Goal: Information Seeking & Learning: Learn about a topic

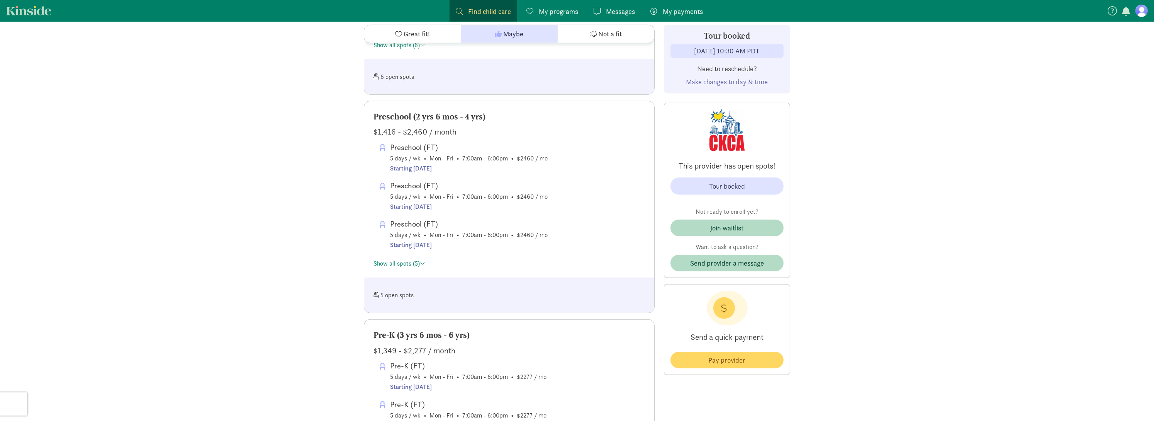
scroll to position [1004, 0]
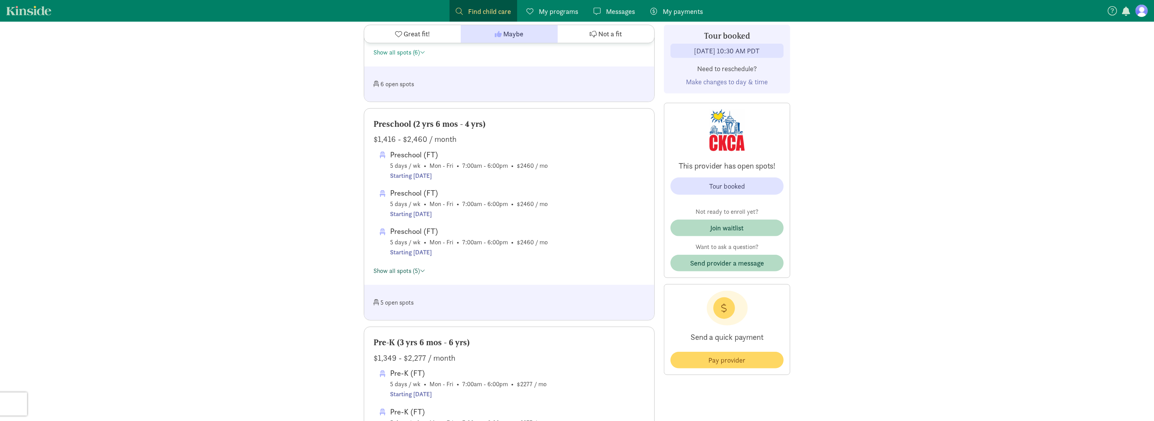
click at [415, 273] on link "Show all spots (5)" at bounding box center [399, 271] width 52 height 8
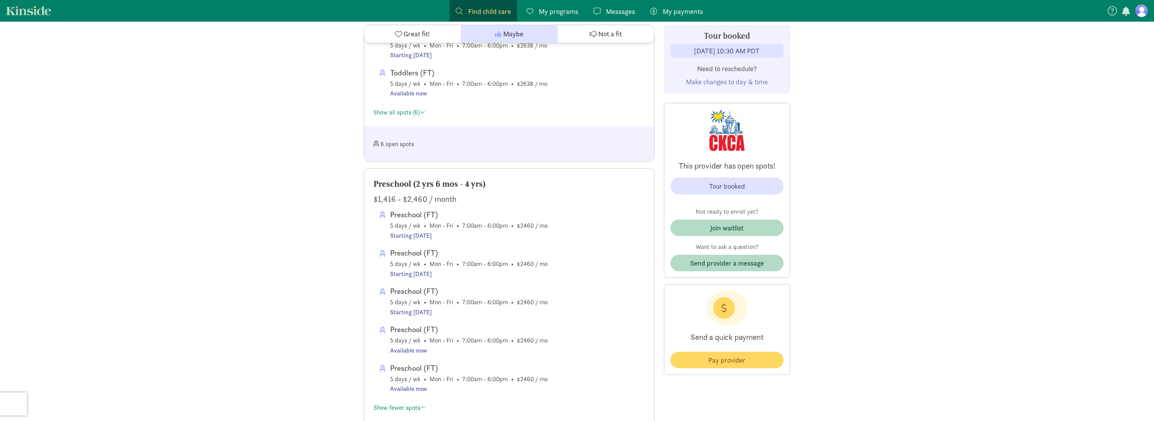
scroll to position [966, 0]
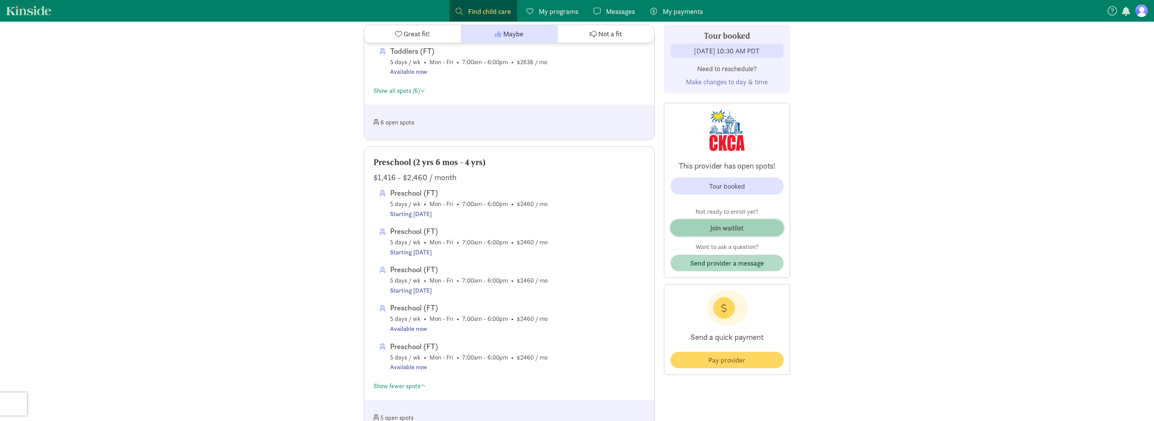
click at [743, 223] on div "Join waitlist" at bounding box center [727, 227] width 33 height 10
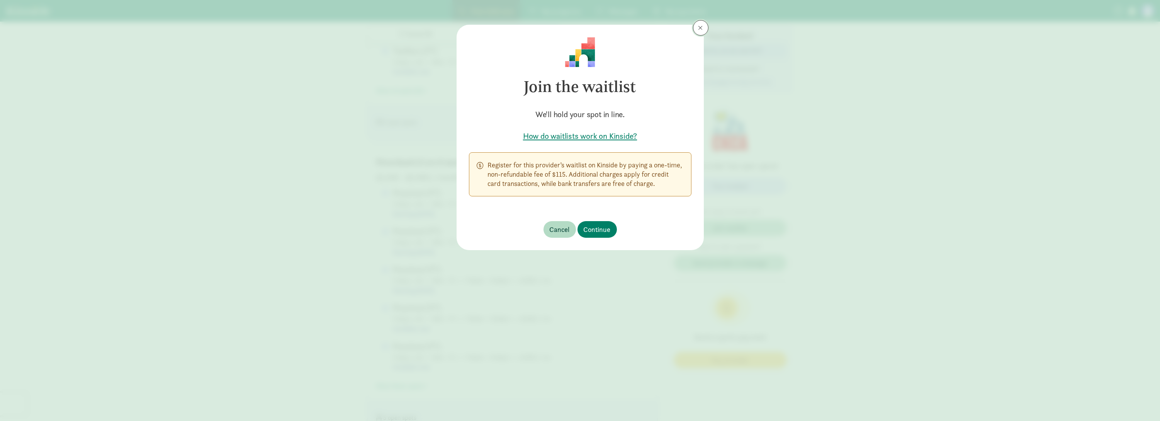
click at [701, 27] on span at bounding box center [700, 28] width 5 height 6
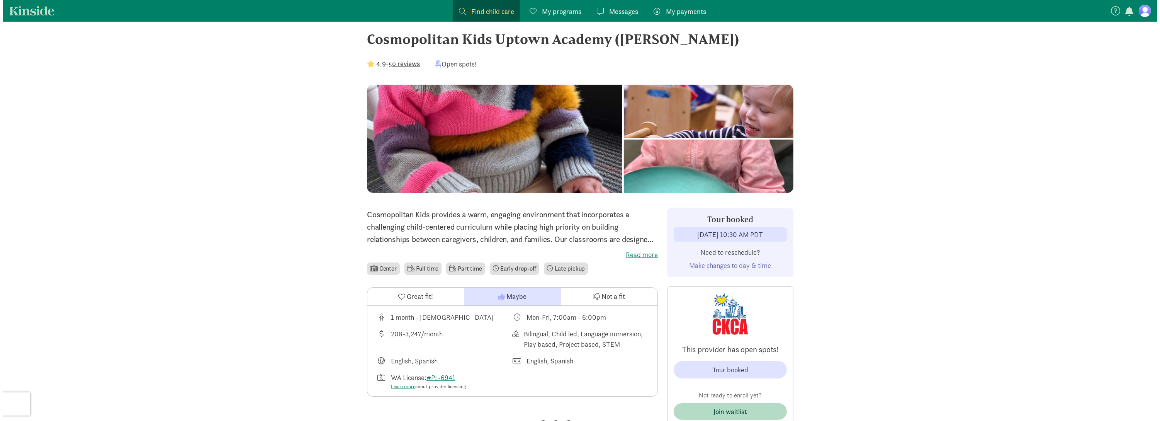
scroll to position [0, 0]
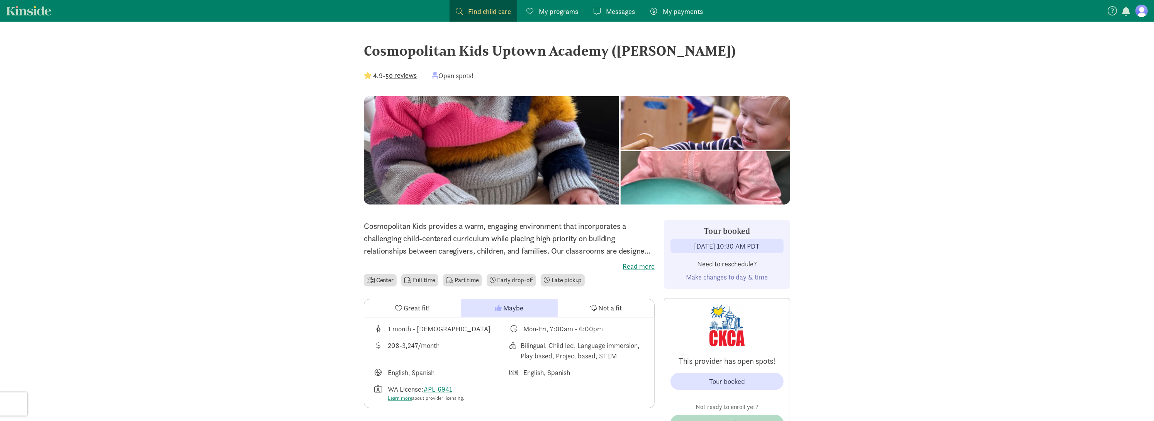
click at [477, 11] on span "Find child care" at bounding box center [489, 11] width 43 height 10
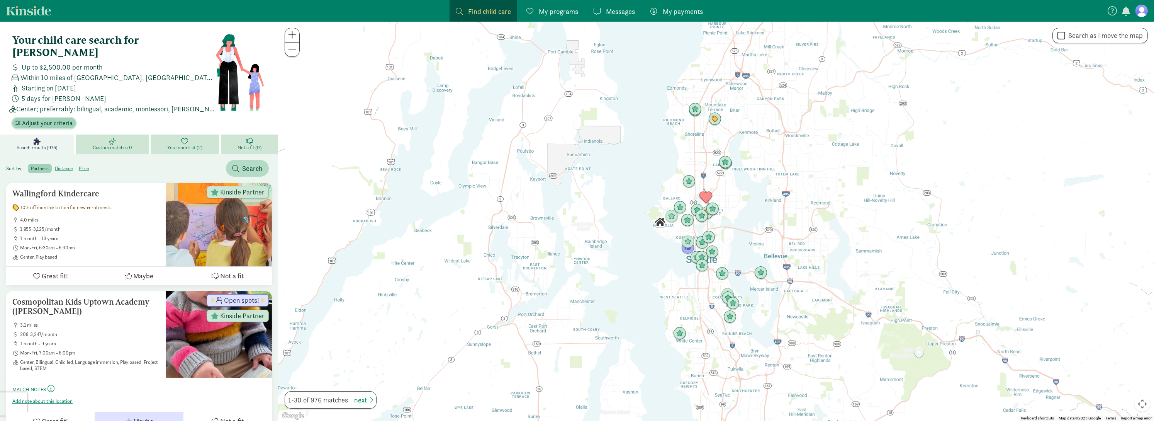
click at [53, 119] on span "Adjust your criteria" at bounding box center [47, 123] width 51 height 9
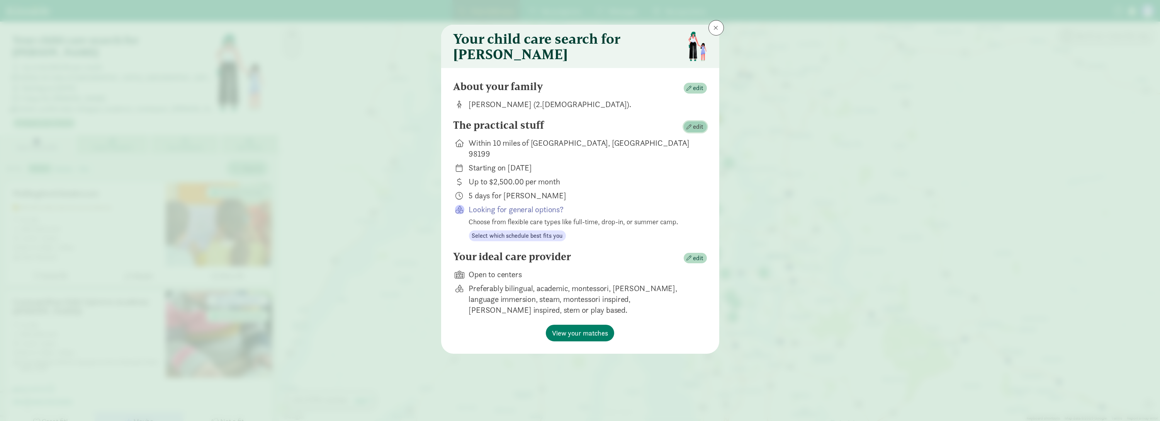
click at [692, 129] on span "button" at bounding box center [689, 126] width 5 height 5
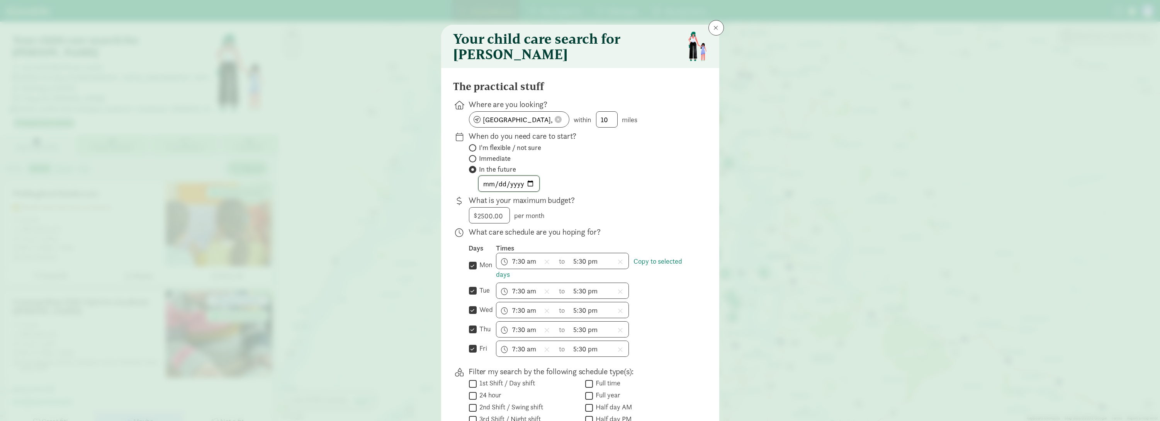
click at [527, 190] on input "2024-09-03" at bounding box center [509, 183] width 61 height 15
type input "2026-05-01"
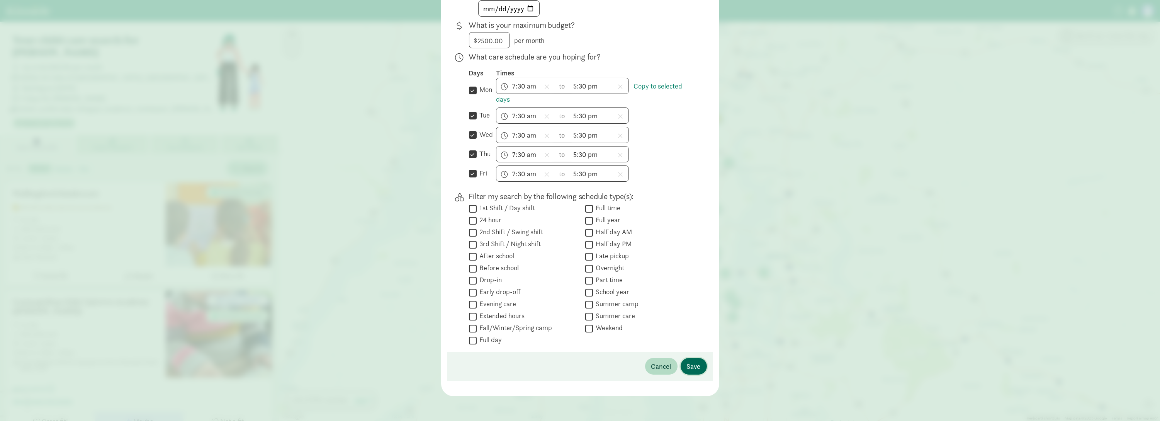
click at [700, 363] on button "Save" at bounding box center [694, 366] width 26 height 17
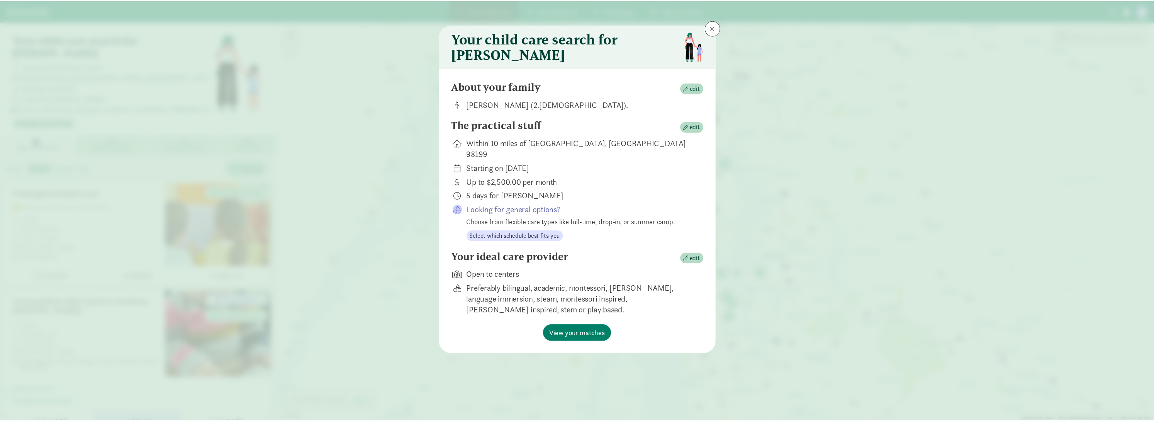
scroll to position [0, 0]
click at [583, 329] on span "View your matches" at bounding box center [580, 333] width 56 height 10
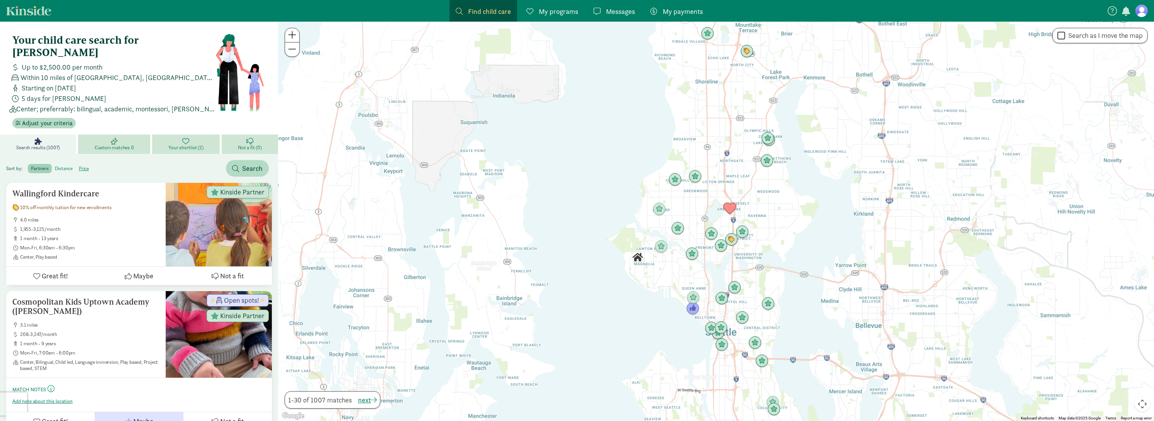
click at [76, 164] on label "distance" at bounding box center [84, 168] width 16 height 9
click at [55, 165] on input "distance" at bounding box center [55, 165] width 0 height 0
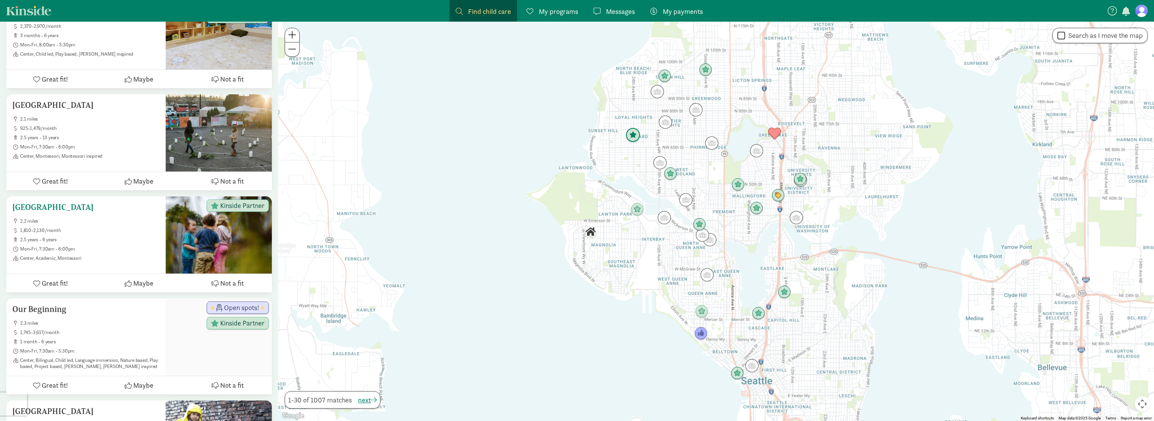
scroll to position [502, 0]
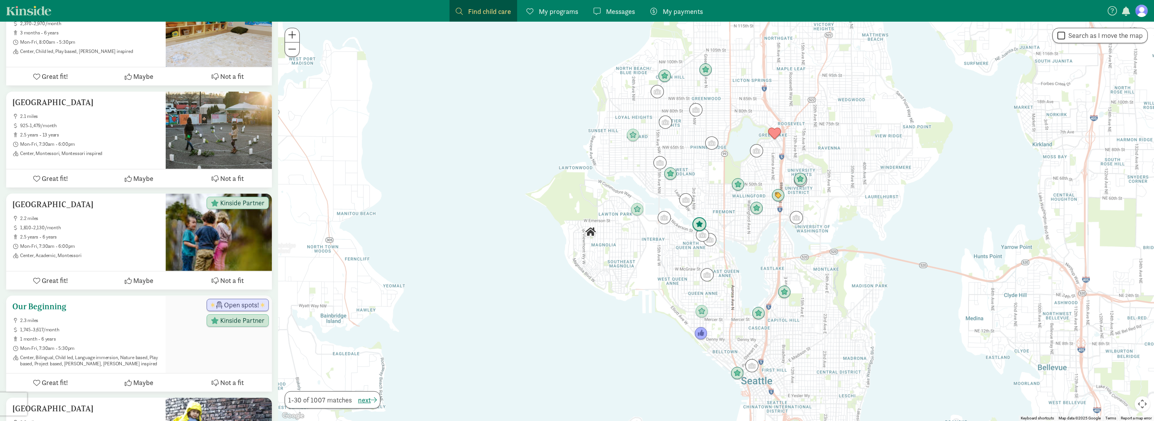
drag, startPoint x: 63, startPoint y: 290, endPoint x: 79, endPoint y: 323, distance: 36.4
click at [79, 336] on span "1 month - 6 years" at bounding box center [89, 339] width 139 height 6
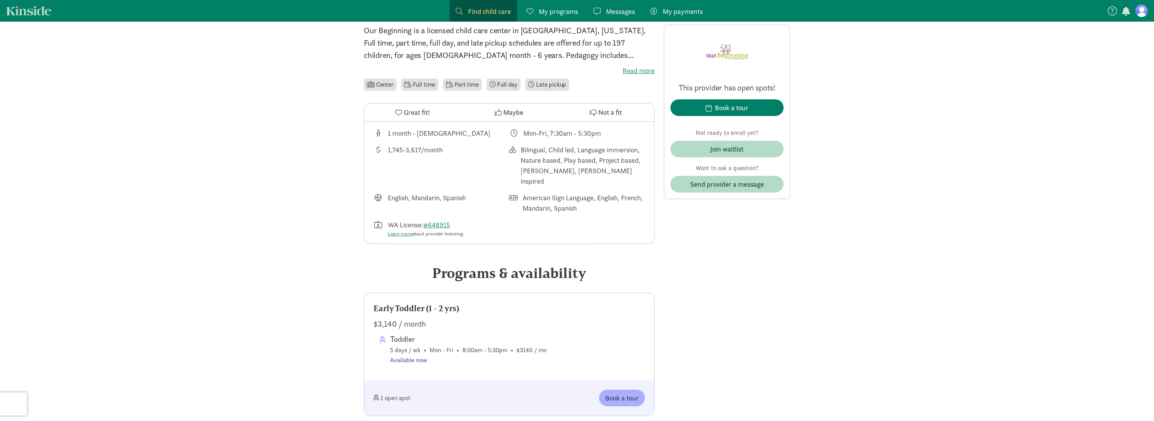
scroll to position [77, 0]
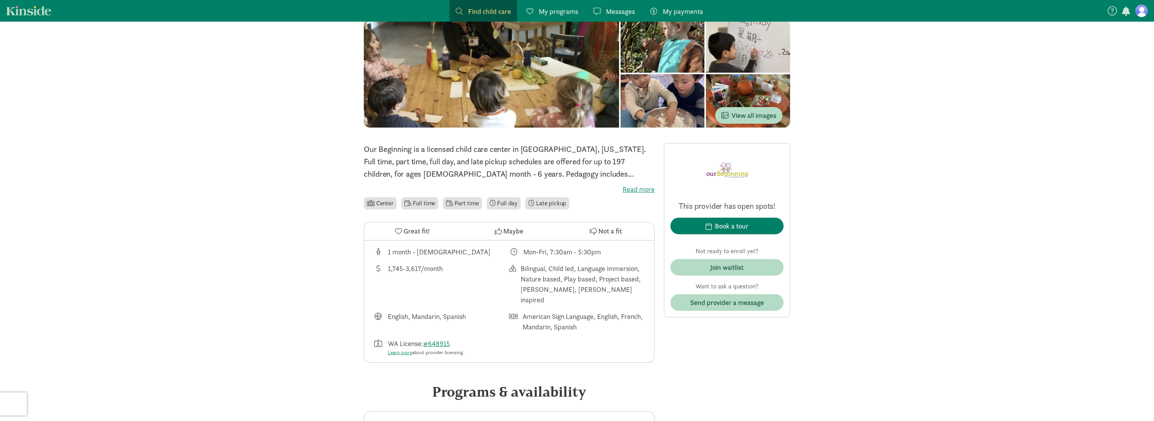
click at [616, 234] on span "Not a fit" at bounding box center [610, 231] width 24 height 10
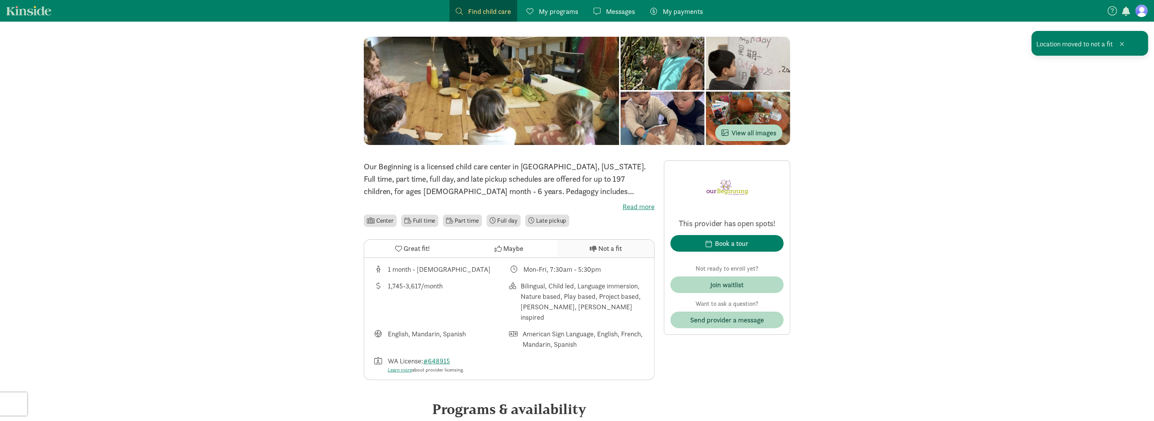
scroll to position [0, 0]
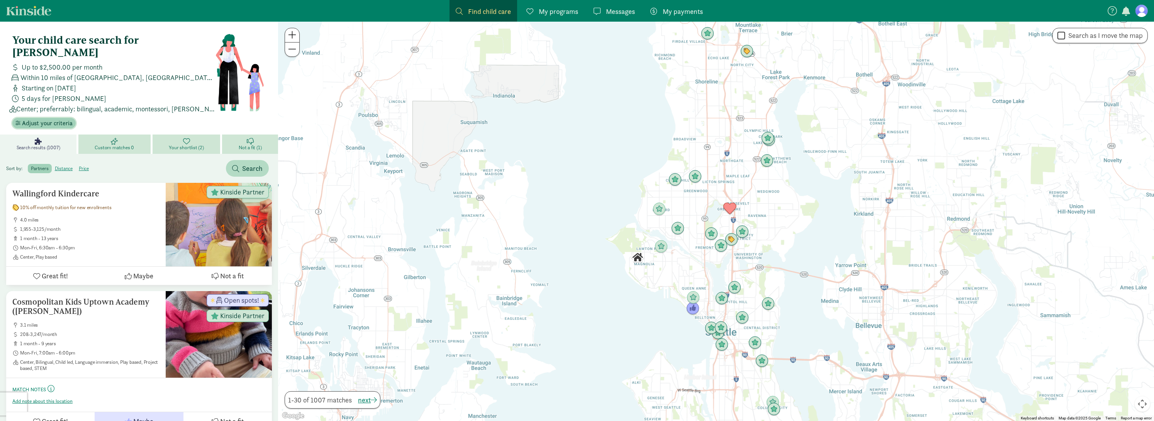
click at [70, 119] on span "Adjust your criteria" at bounding box center [47, 123] width 51 height 9
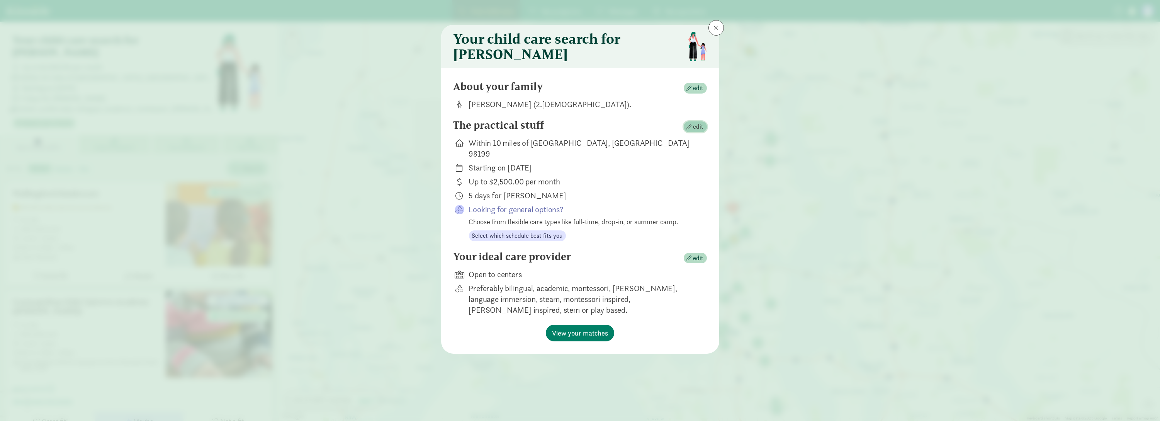
click at [690, 131] on span "edit" at bounding box center [695, 126] width 17 height 9
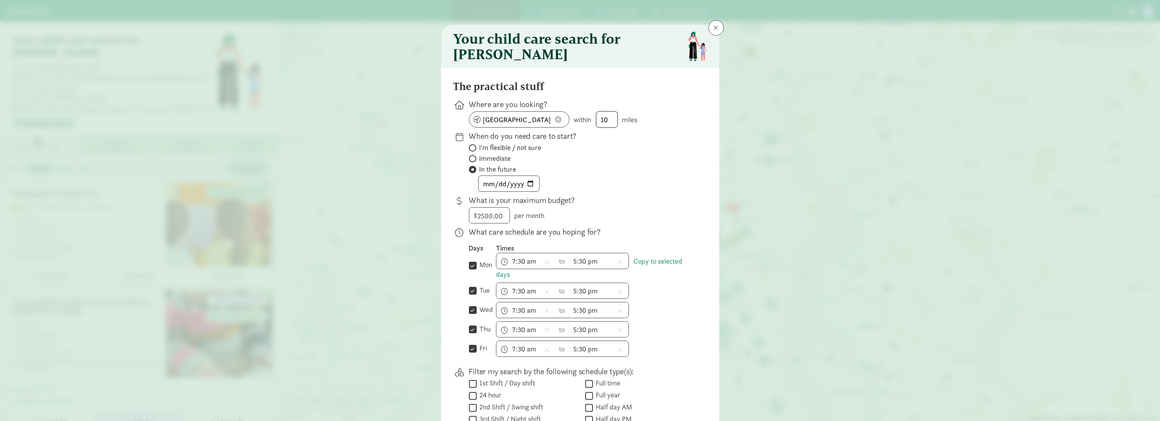
drag, startPoint x: 614, startPoint y: 126, endPoint x: 592, endPoint y: 127, distance: 22.4
click at [592, 127] on div "Seattle, WA 98199 within 10 miles" at bounding box center [582, 119] width 226 height 16
type input "6"
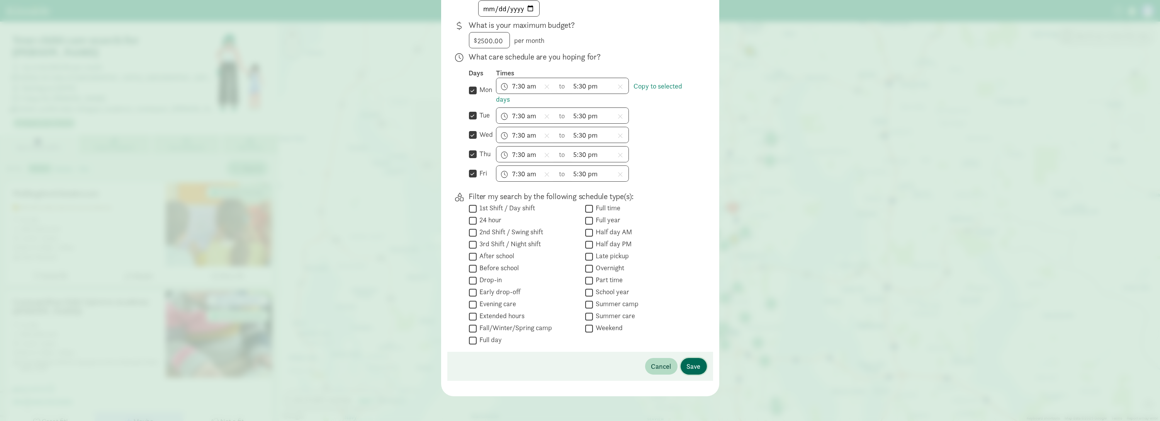
click at [687, 365] on span "Save" at bounding box center [694, 366] width 14 height 10
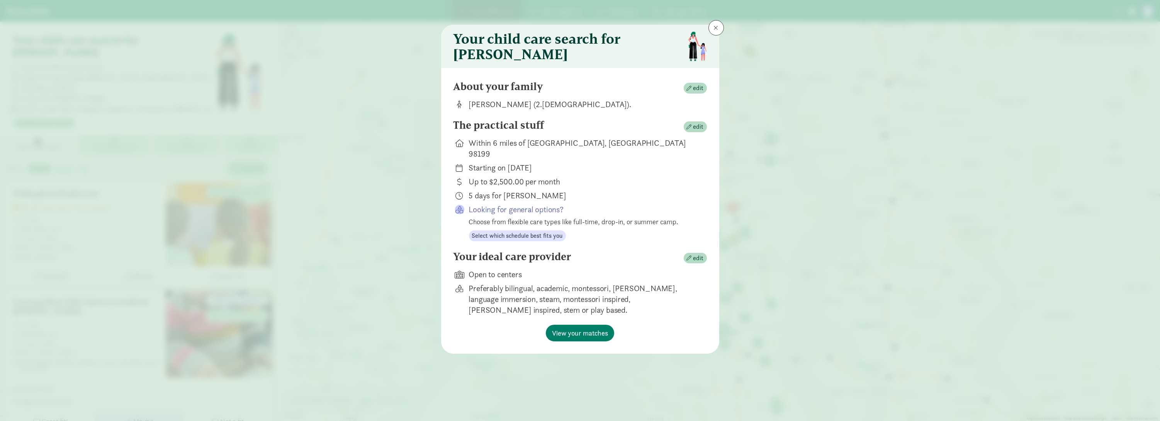
scroll to position [0, 0]
click at [566, 328] on span "View your matches" at bounding box center [580, 333] width 56 height 10
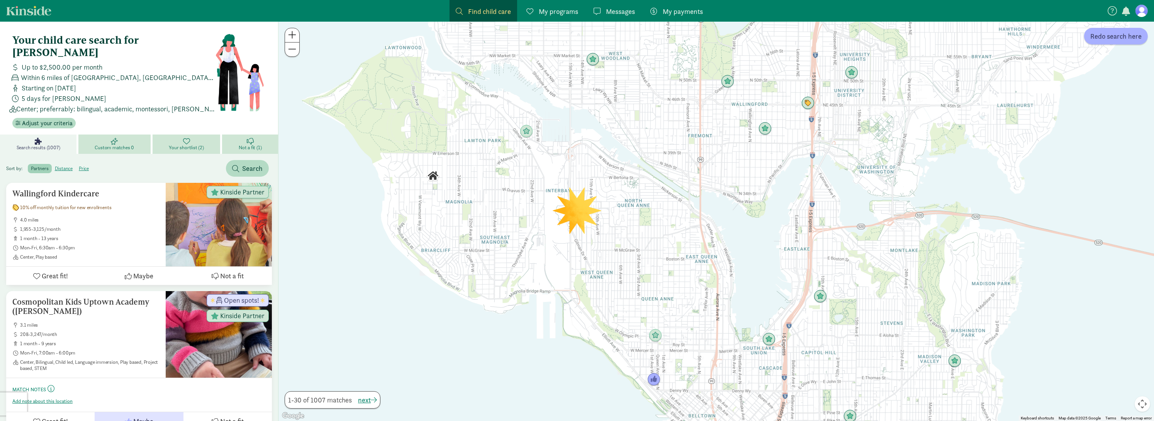
drag, startPoint x: 728, startPoint y: 233, endPoint x: 780, endPoint y: 221, distance: 53.5
click at [780, 221] on div at bounding box center [716, 221] width 876 height 399
click at [769, 340] on img "Click to see details" at bounding box center [769, 335] width 15 height 15
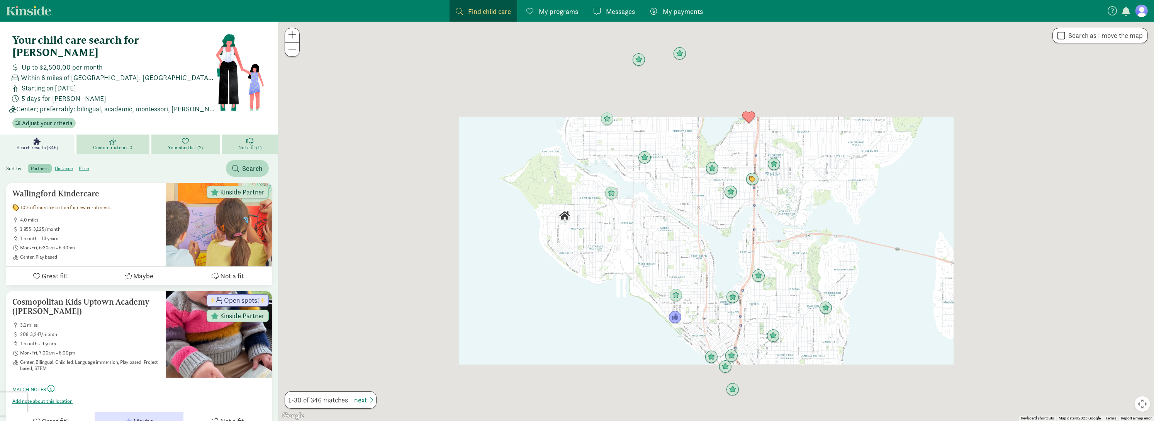
click at [735, 294] on img "Click to see details" at bounding box center [732, 296] width 13 height 13
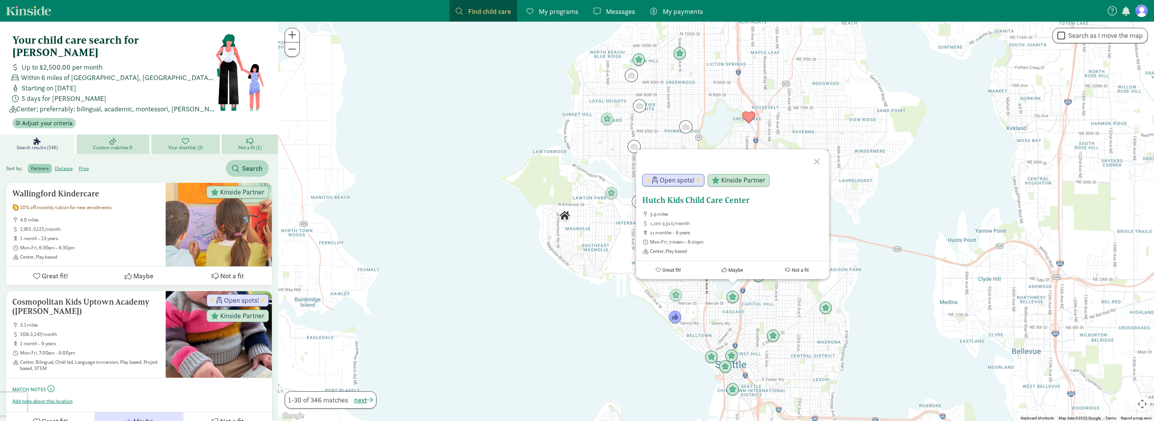
drag, startPoint x: 715, startPoint y: 200, endPoint x: 709, endPoint y: 203, distance: 6.8
click at [709, 203] on h5 "Hutch Kids Child Care Center" at bounding box center [732, 199] width 181 height 9
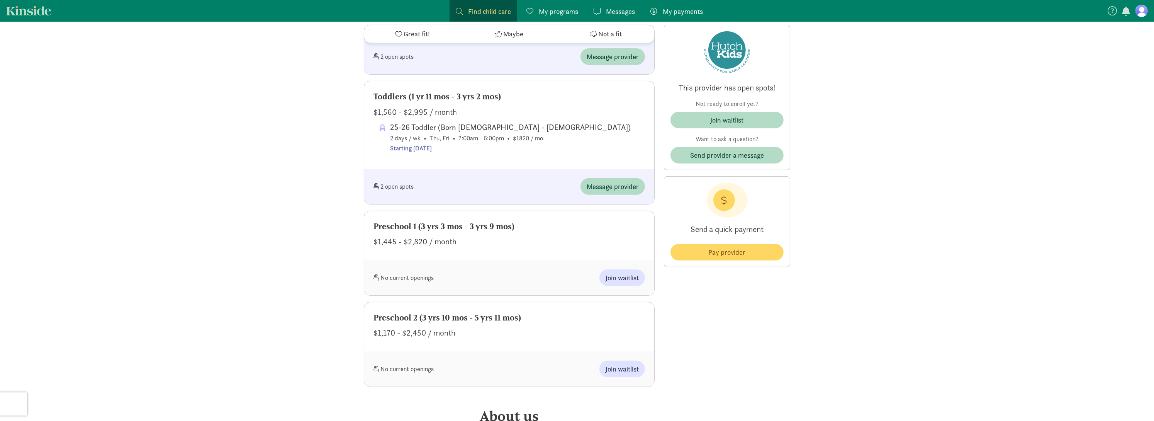
scroll to position [540, 0]
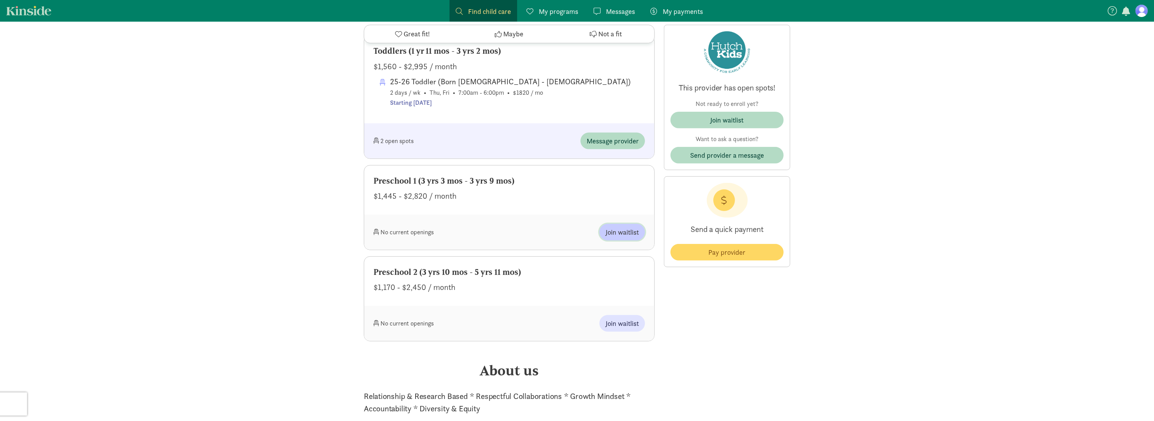
click at [630, 234] on span "Join waitlist" at bounding box center [622, 232] width 33 height 10
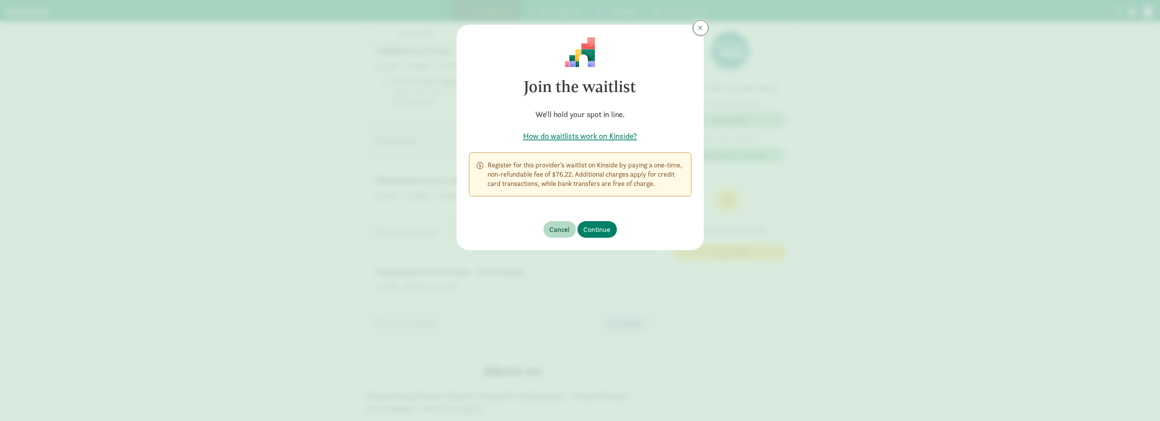
click at [698, 32] on button at bounding box center [700, 27] width 15 height 15
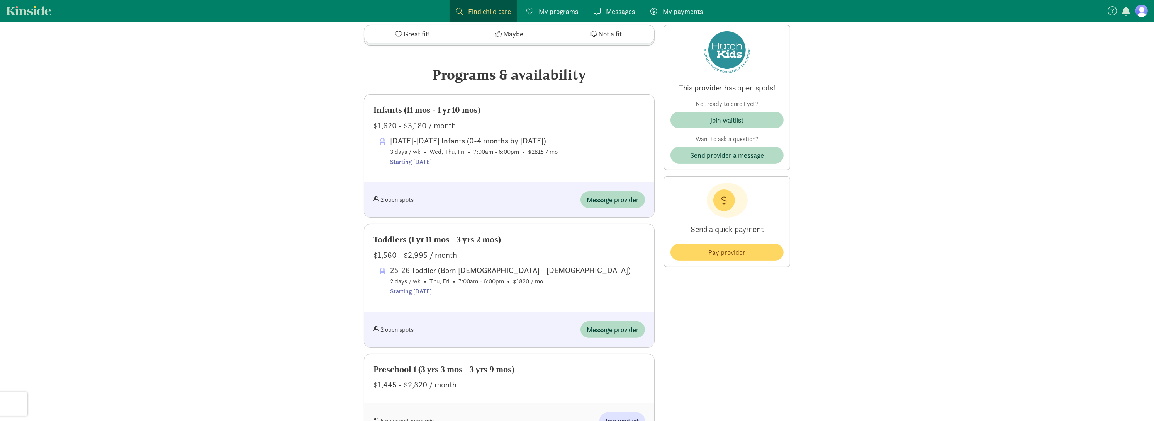
scroll to position [347, 0]
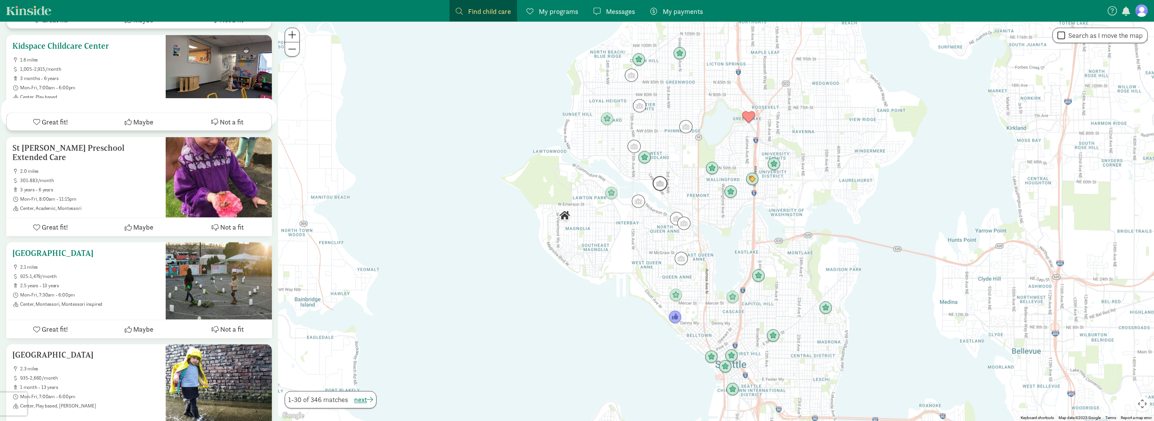
scroll to position [2433, 0]
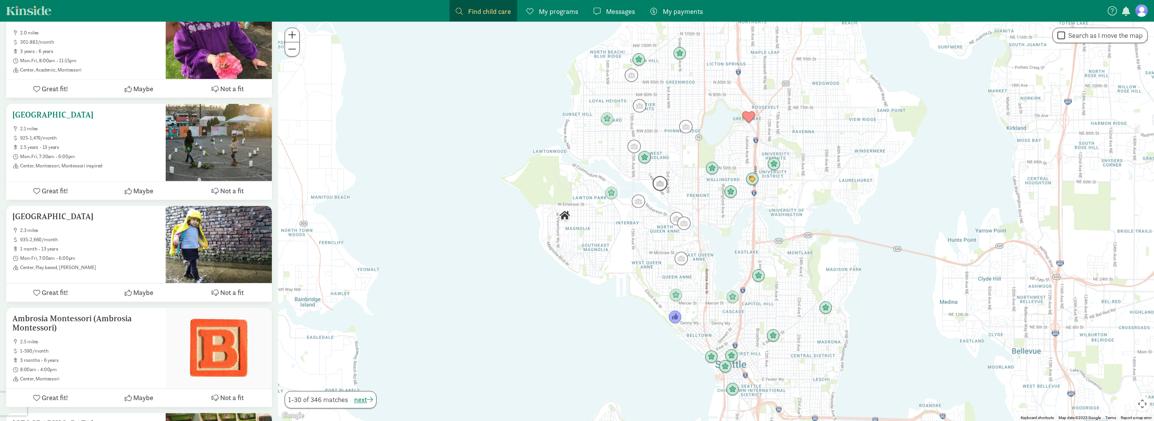
click at [75, 110] on h5 "[GEOGRAPHIC_DATA]" at bounding box center [85, 114] width 147 height 9
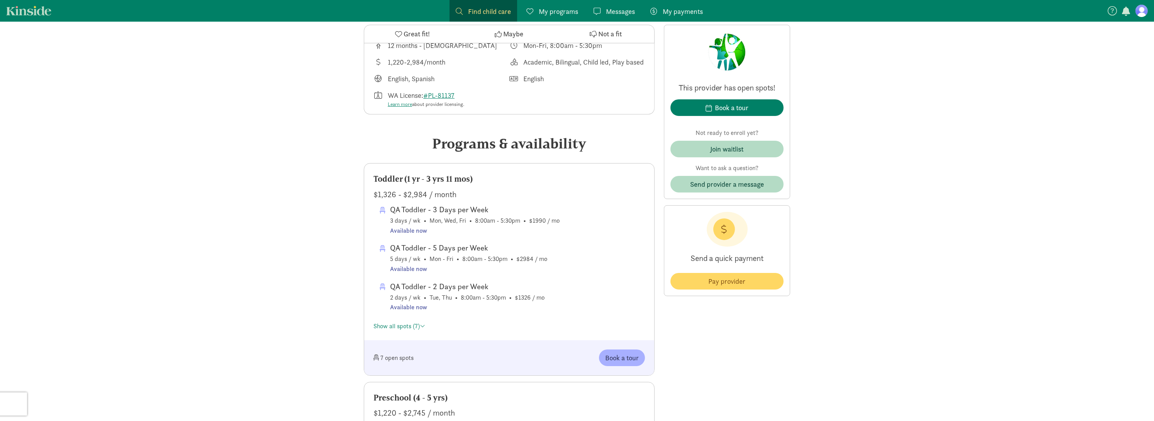
scroll to position [309, 0]
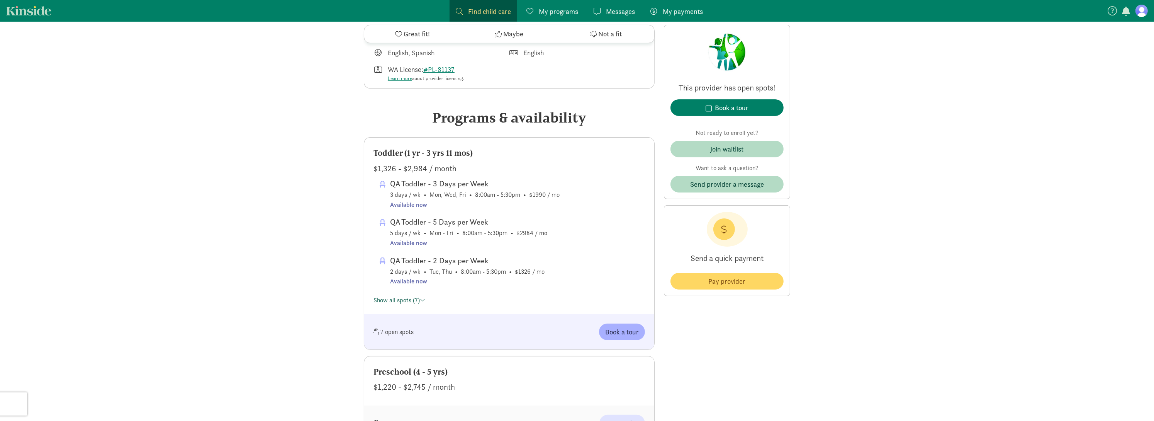
click at [398, 297] on link "Show all spots (7)" at bounding box center [399, 300] width 52 height 8
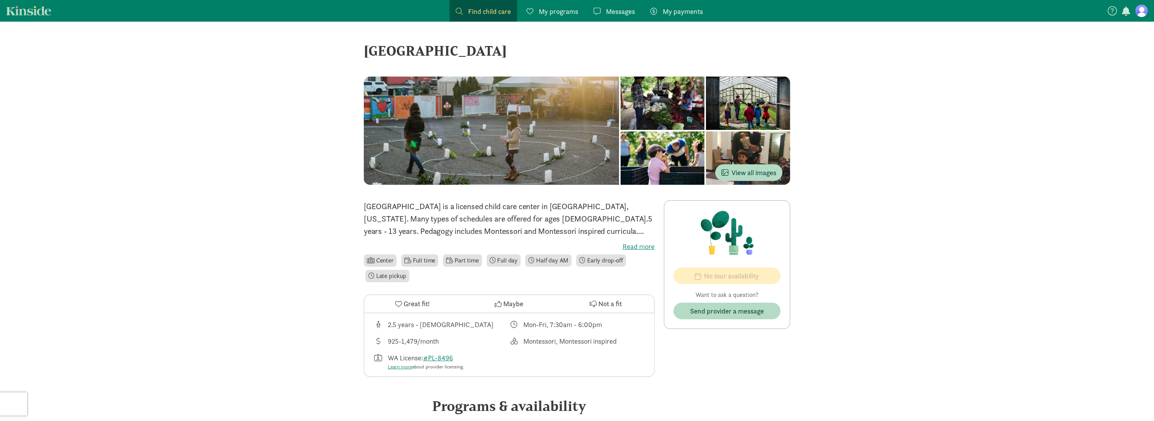
drag, startPoint x: 497, startPoint y: 48, endPoint x: 360, endPoint y: 54, distance: 137.6
copy div "[GEOGRAPHIC_DATA]"
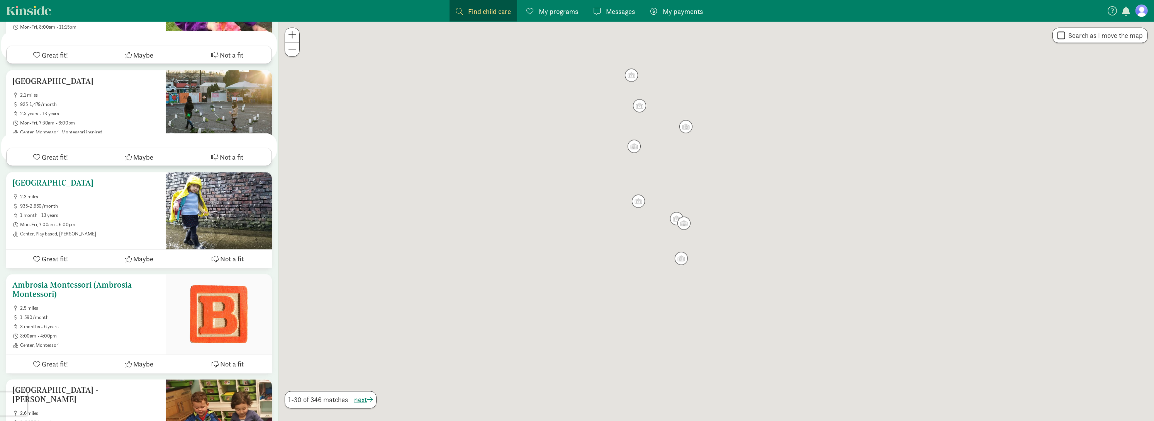
scroll to position [2592, 0]
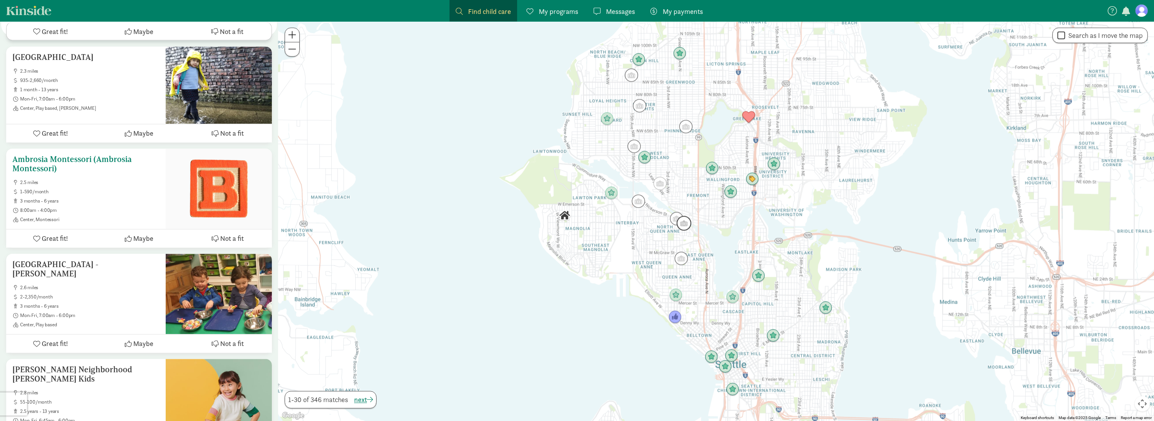
click at [98, 155] on h5 "Ambrosia Montessori (Ambrosia Montessori)" at bounding box center [85, 164] width 147 height 19
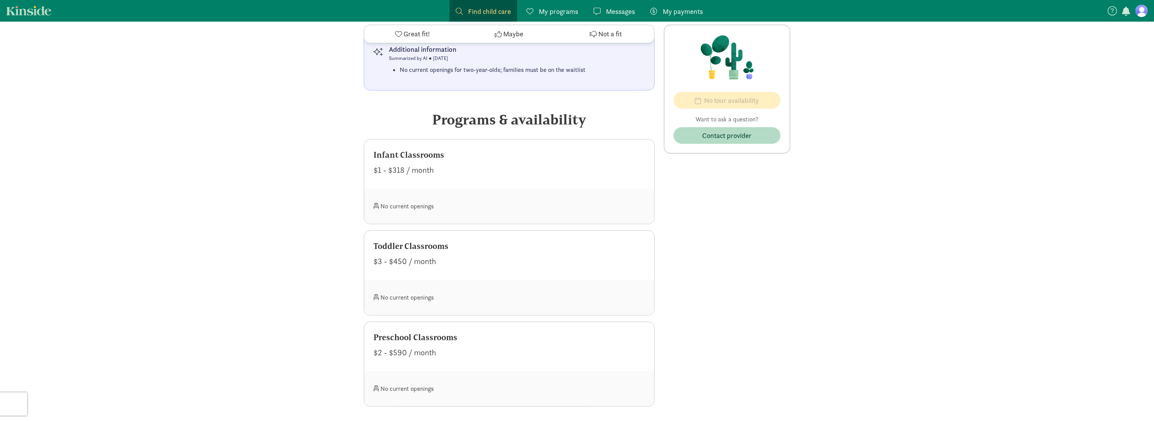
scroll to position [540, 0]
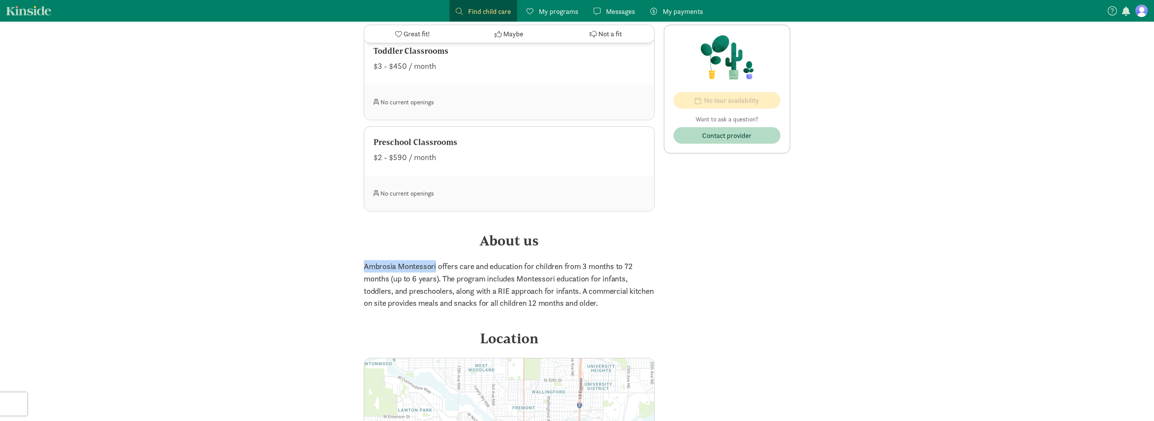
drag, startPoint x: 437, startPoint y: 268, endPoint x: 362, endPoint y: 268, distance: 75.3
click at [362, 268] on div "‹ › × Ambrosia Montessori (Ambrosia Montessori) ‹ › × Ambrosia Montessori (Ambr…" at bounding box center [577, 13] width 439 height 1064
copy p "Ambrosia Montessori"
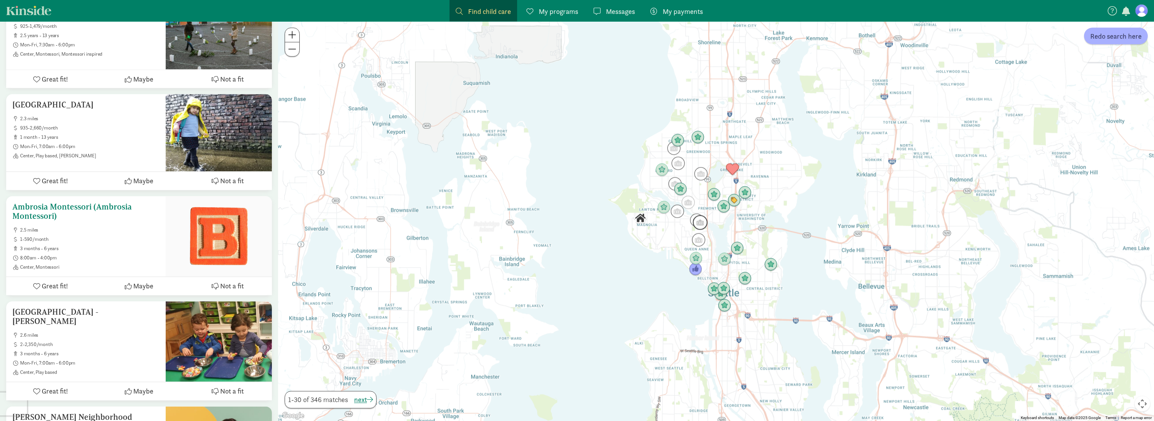
scroll to position [2549, 0]
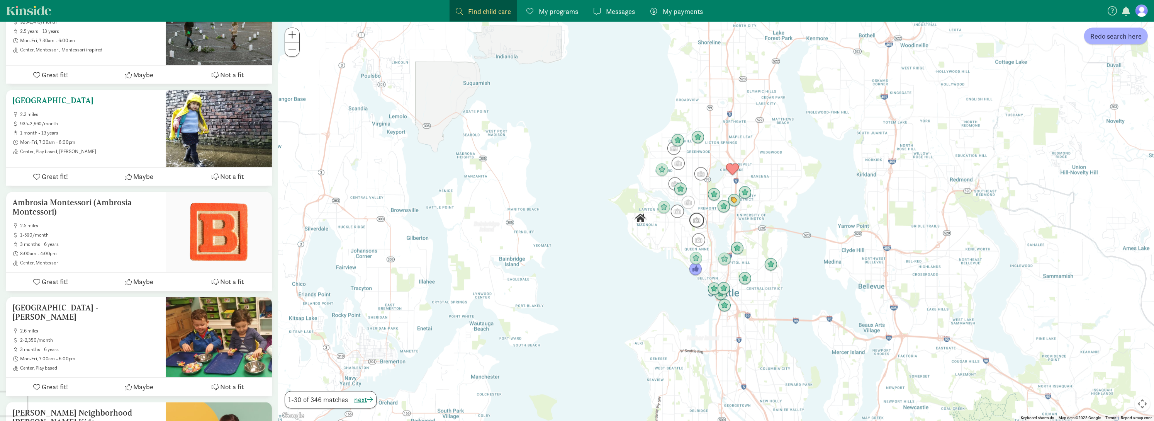
click at [48, 171] on span "Great fit!" at bounding box center [55, 176] width 26 height 10
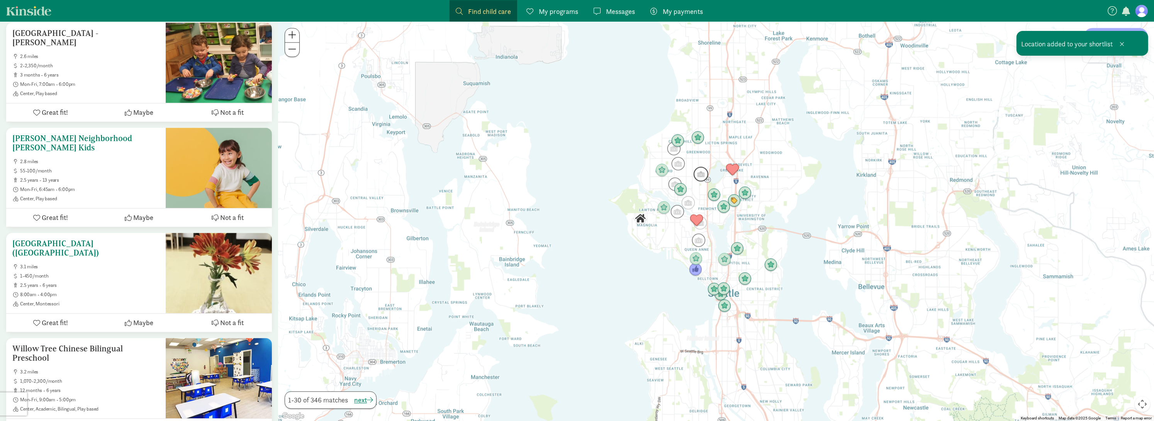
scroll to position [2877, 0]
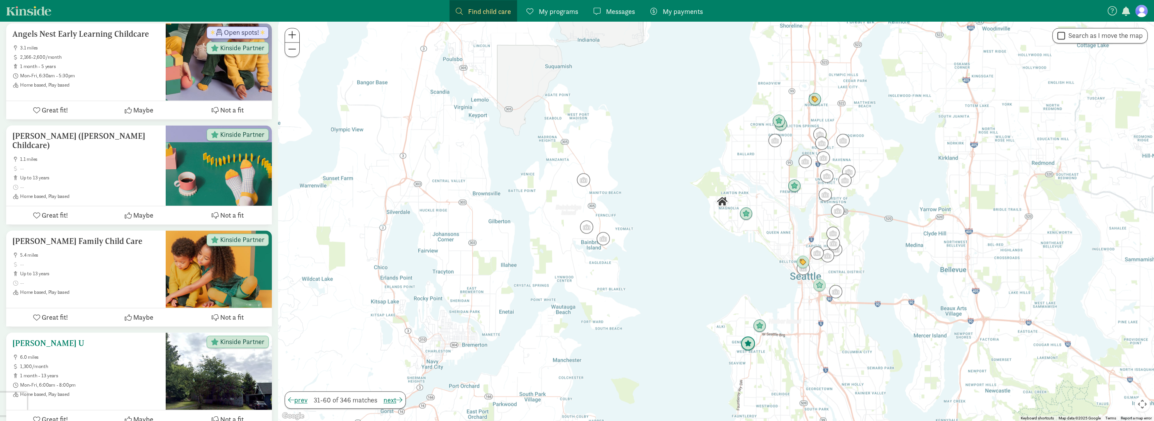
scroll to position [2888, 0]
